Goal: Task Accomplishment & Management: Complete application form

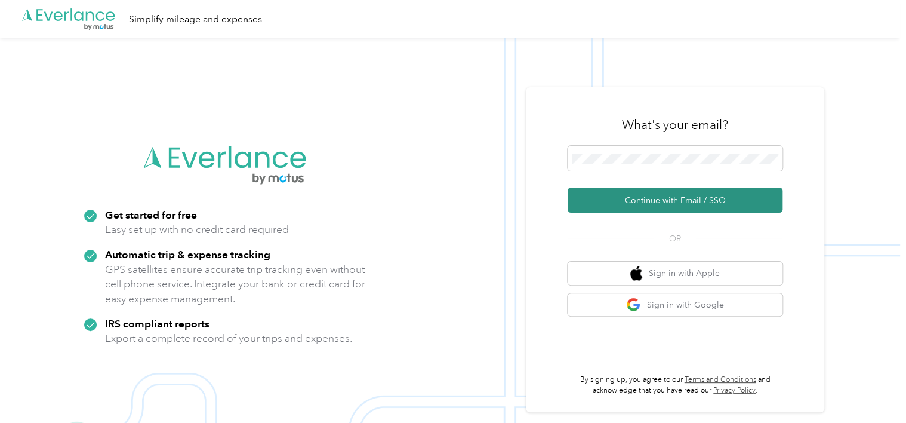
click at [652, 195] on button "Continue with Email / SSO" at bounding box center [675, 199] width 215 height 25
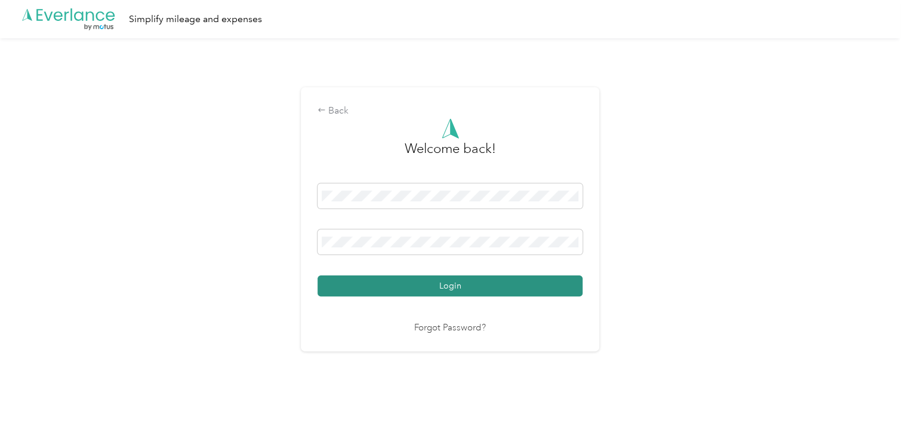
click at [444, 289] on button "Login" at bounding box center [450, 285] width 265 height 21
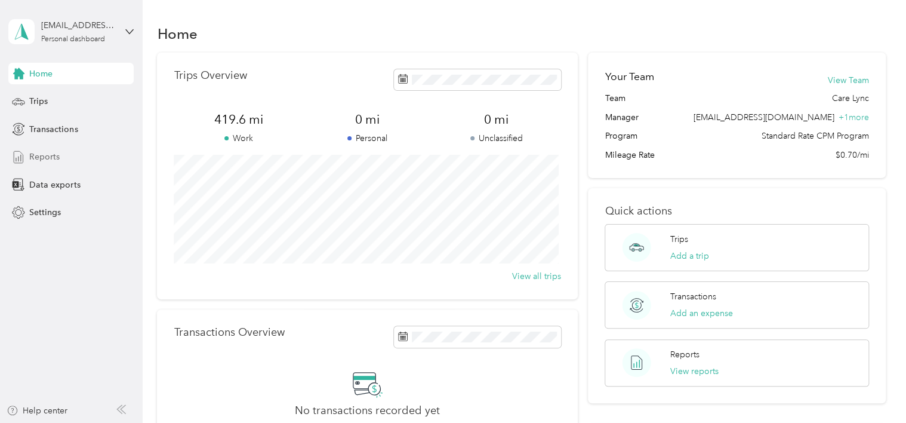
click at [33, 165] on div "Reports" at bounding box center [70, 156] width 125 height 21
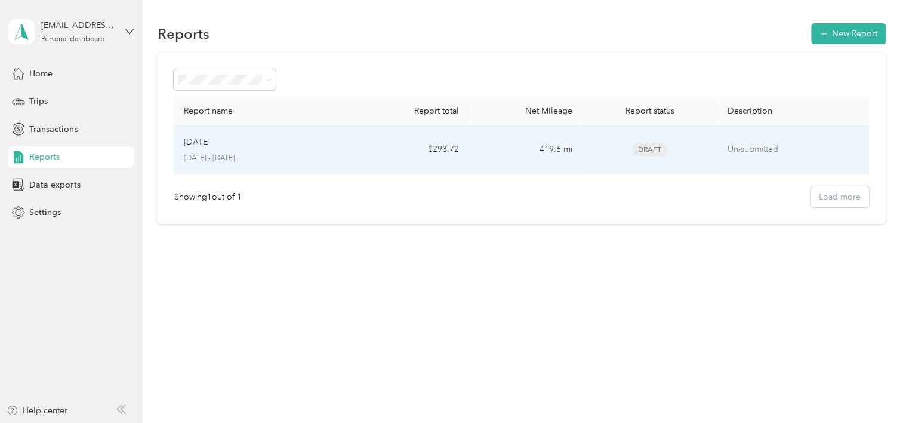
click at [791, 160] on td "Un-submitted" at bounding box center [793, 150] width 151 height 48
click at [835, 170] on td "Un-submitted" at bounding box center [798, 150] width 152 height 48
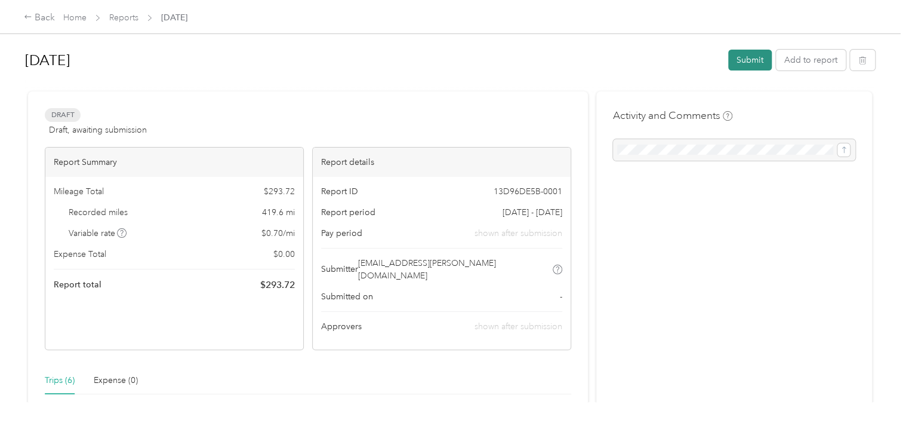
click at [758, 61] on button "Submit" at bounding box center [750, 60] width 44 height 21
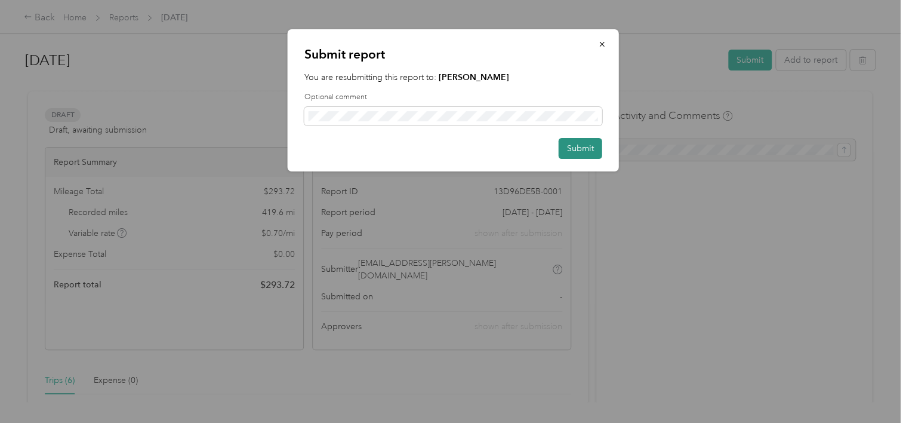
click at [590, 145] on button "Submit" at bounding box center [581, 148] width 44 height 21
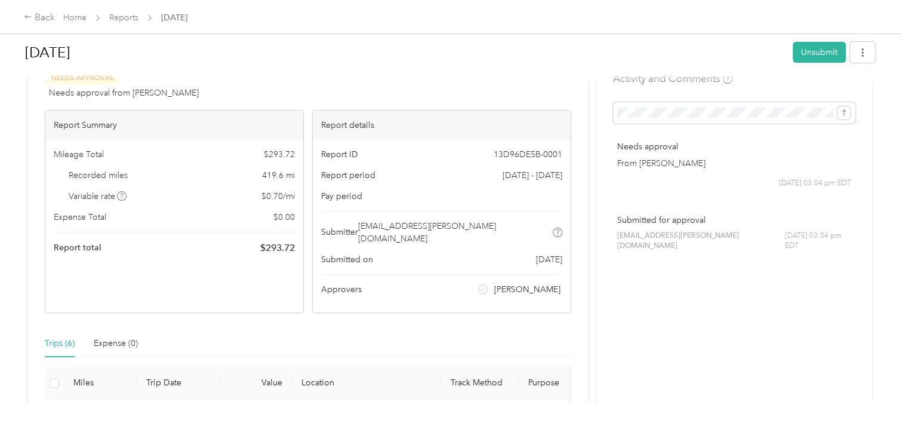
scroll to position [38, 0]
click at [857, 46] on button "button" at bounding box center [862, 52] width 25 height 21
click at [823, 96] on span "Download" at bounding box center [825, 96] width 39 height 13
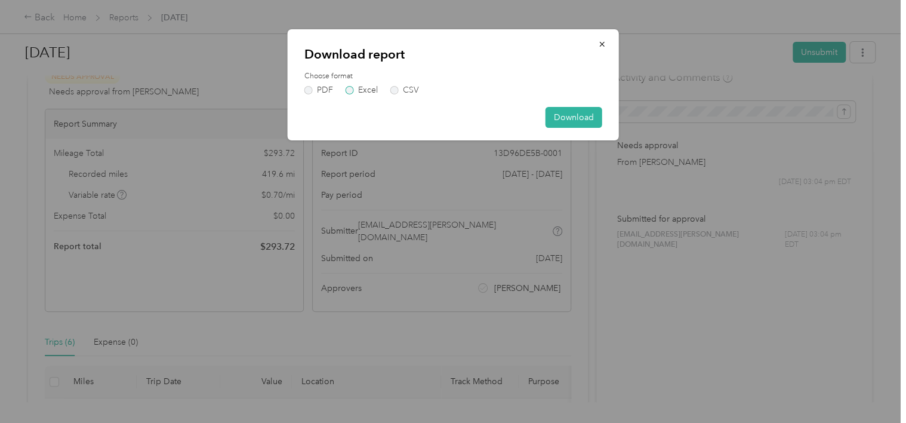
click at [349, 91] on label "Excel" at bounding box center [362, 90] width 32 height 8
click at [574, 110] on button "Download" at bounding box center [574, 117] width 57 height 21
